Goal: Task Accomplishment & Management: Complete application form

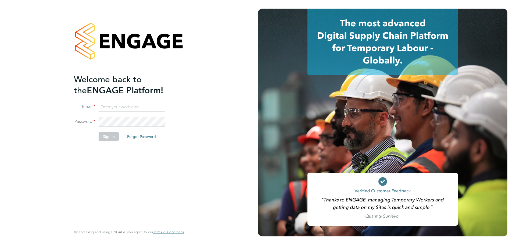
type input "[PERSON_NAME][EMAIL_ADDRESS][PERSON_NAME][DOMAIN_NAME]"
click at [109, 135] on button "Sign In" at bounding box center [109, 136] width 20 height 9
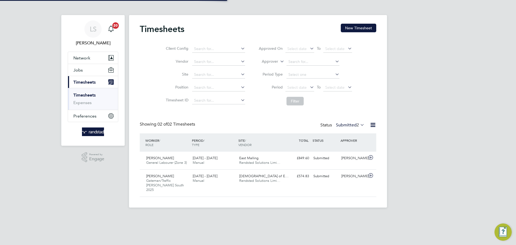
scroll to position [14, 47]
click at [66, 73] on app-nav-sections-wrapper "[PERSON_NAME] Notifications 20 Applications: Network Businesses Sites Workers C…" at bounding box center [92, 80] width 63 height 131
click at [74, 71] on span "Jobs" at bounding box center [77, 69] width 9 height 5
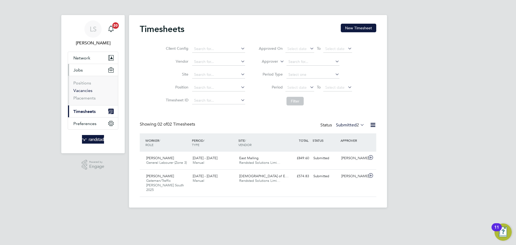
click at [87, 92] on link "Vacancies" at bounding box center [82, 90] width 19 height 5
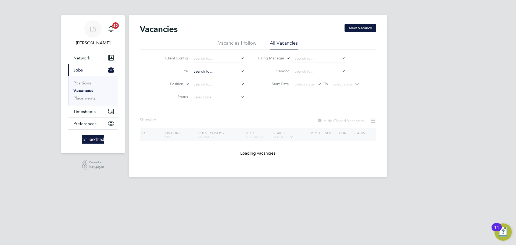
click at [204, 68] on input at bounding box center [218, 72] width 53 height 8
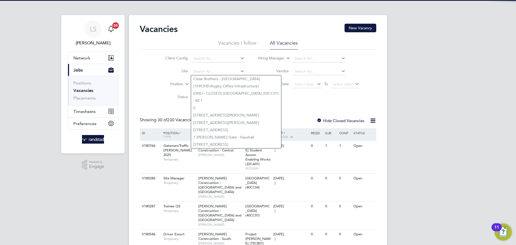
click at [171, 81] on li "Position" at bounding box center [200, 84] width 101 height 13
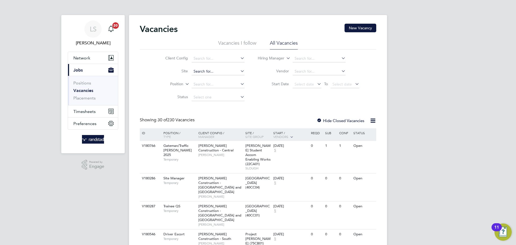
click at [202, 72] on input at bounding box center [218, 72] width 53 height 8
click at [206, 77] on li "[PERSON_NAME] o Lakes" at bounding box center [217, 78] width 53 height 7
type input "[PERSON_NAME][GEOGRAPHIC_DATA]"
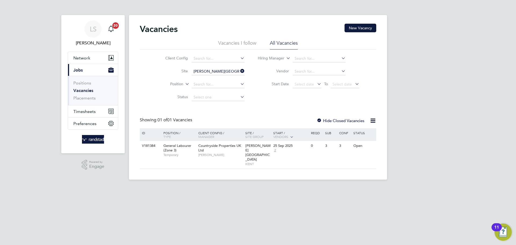
click at [321, 121] on div at bounding box center [319, 120] width 5 height 5
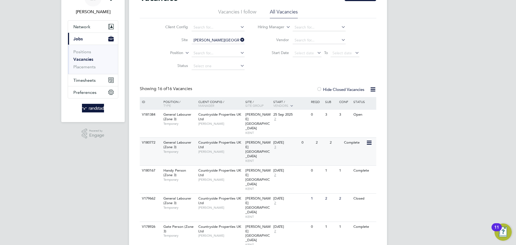
scroll to position [33, 0]
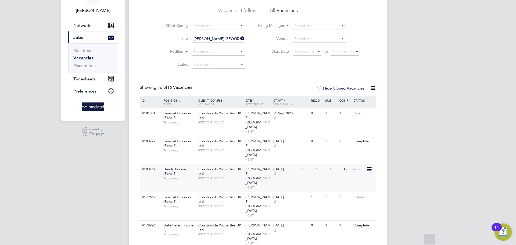
click at [233, 167] on span "Countryside Properties UK Ltd" at bounding box center [219, 171] width 43 height 9
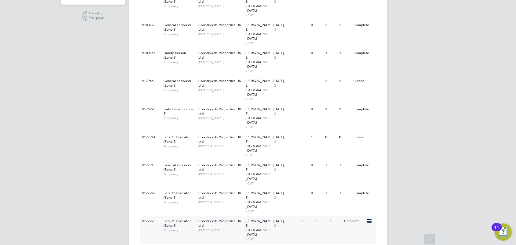
scroll to position [170, 0]
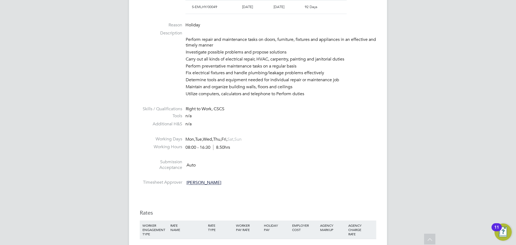
scroll to position [114, 0]
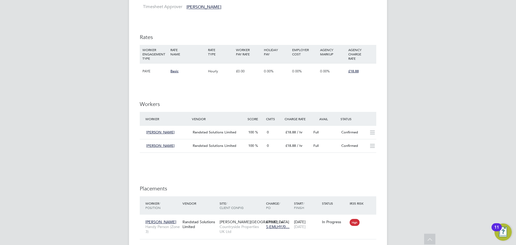
scroll to position [392, 0]
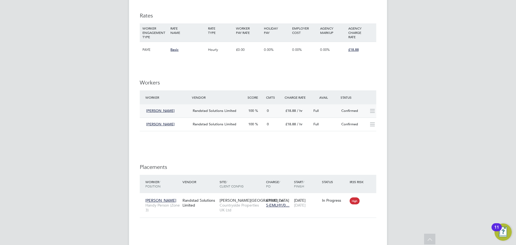
click at [373, 113] on icon at bounding box center [372, 111] width 7 height 4
click at [371, 111] on icon at bounding box center [372, 111] width 7 height 4
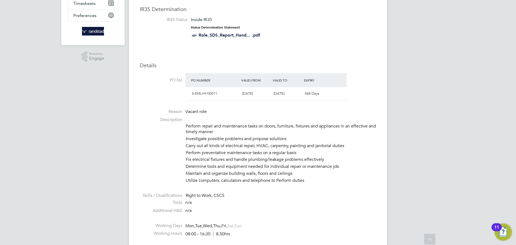
scroll to position [0, 0]
